Goal: Information Seeking & Learning: Learn about a topic

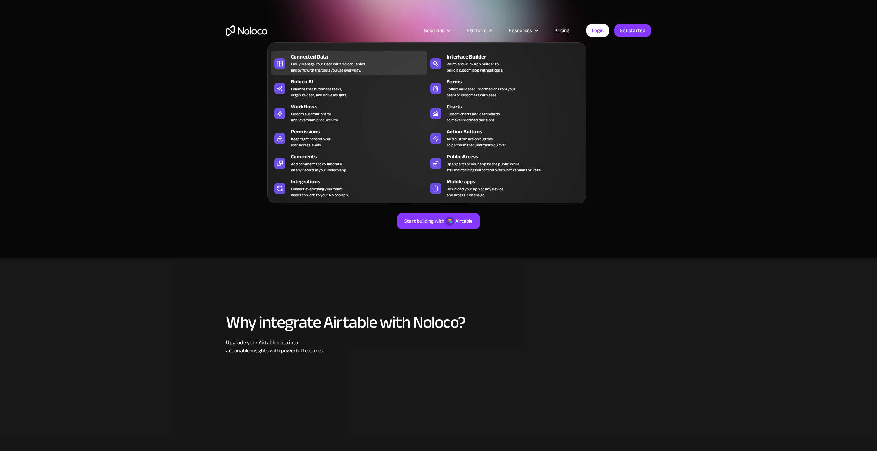
click at [312, 66] on div "Easily Manage Your Data with Noloco Tables and sync with the tools you use ever…" at bounding box center [328, 67] width 74 height 12
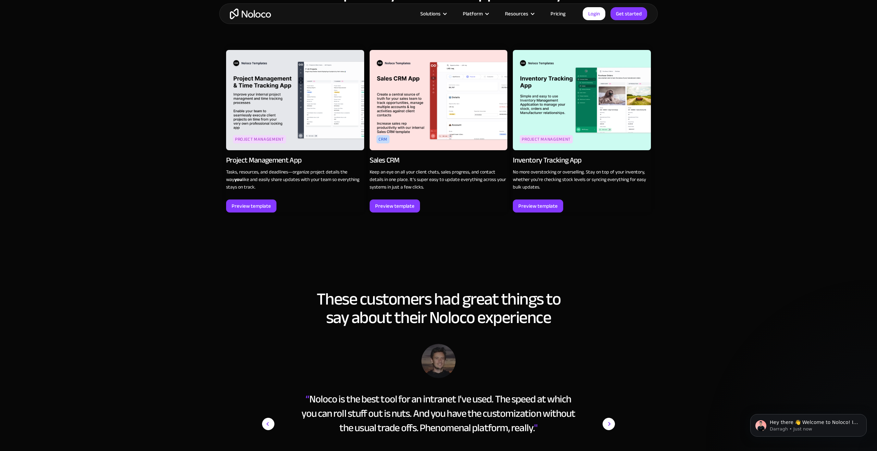
click at [562, 14] on link "Pricing" at bounding box center [558, 13] width 32 height 9
